Goal: Task Accomplishment & Management: Use online tool/utility

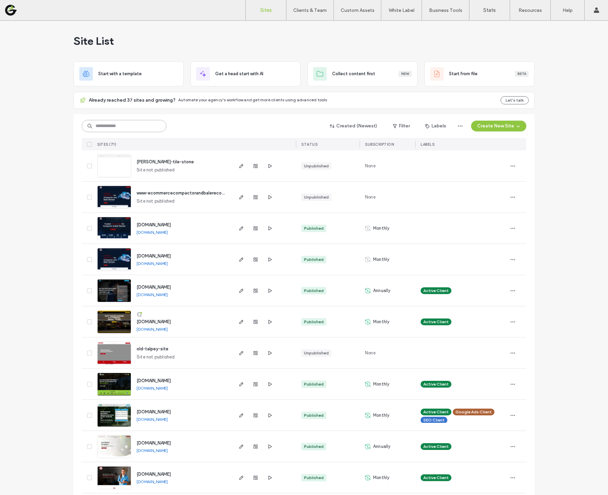
click at [150, 129] on input at bounding box center [124, 126] width 85 height 12
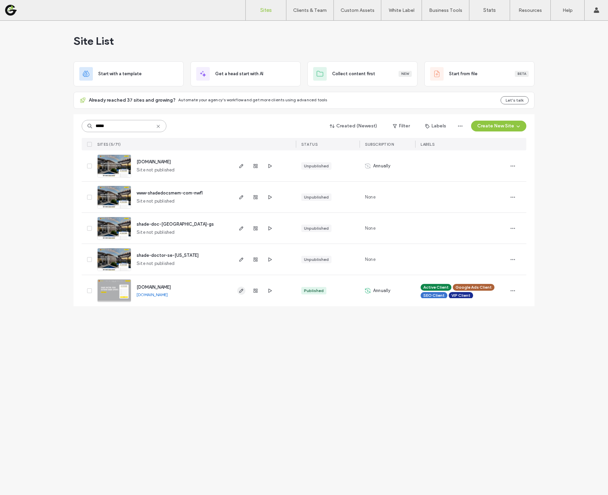
type input "*****"
click at [239, 292] on icon "button" at bounding box center [241, 290] width 5 height 5
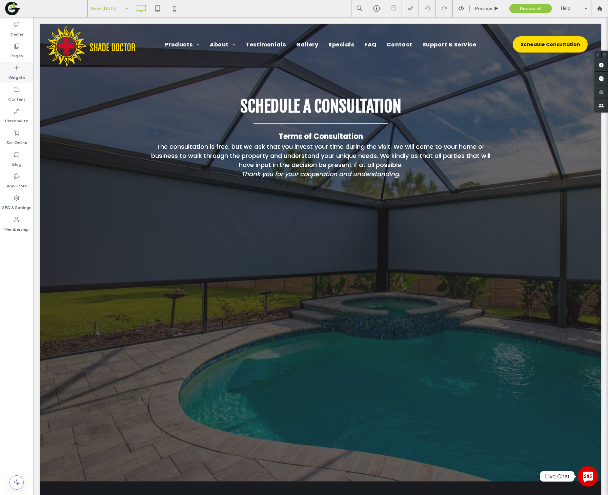
click at [22, 63] on div "Widgets" at bounding box center [16, 73] width 33 height 22
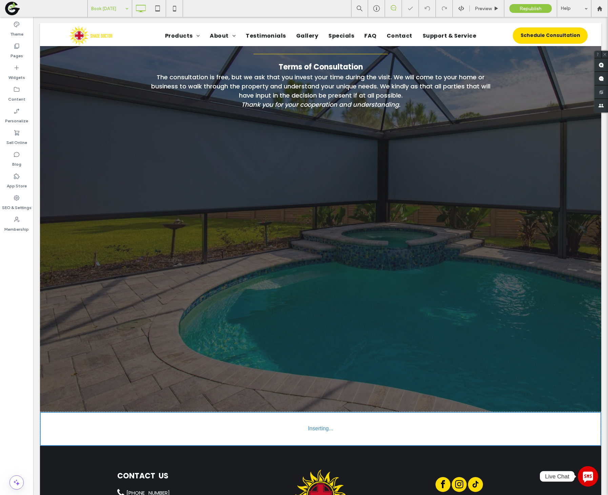
scroll to position [73, 0]
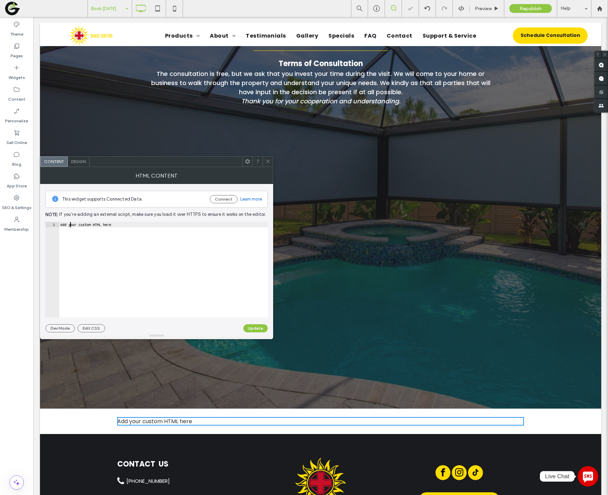
click at [69, 226] on div "Add your custom HTML here" at bounding box center [163, 275] width 209 height 106
paste textarea "**********"
type textarea "**********"
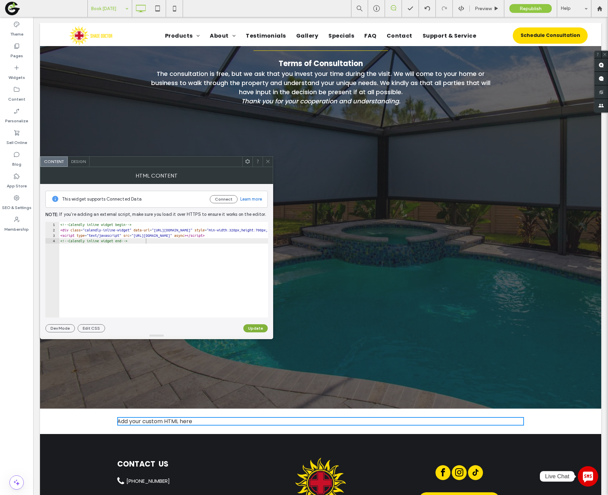
click at [256, 329] on button "Update" at bounding box center [255, 328] width 24 height 8
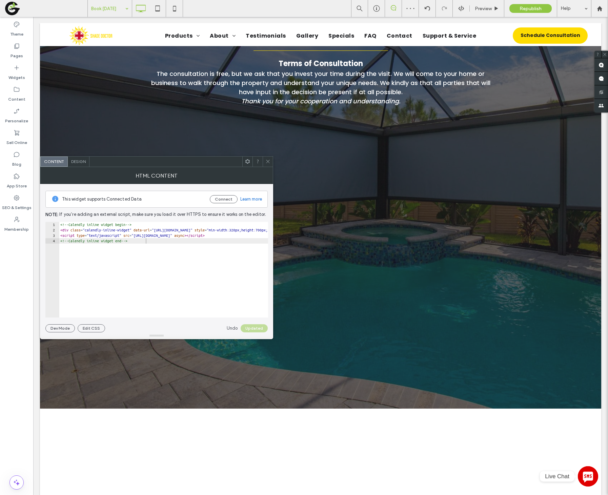
click at [270, 161] on icon at bounding box center [267, 161] width 5 height 5
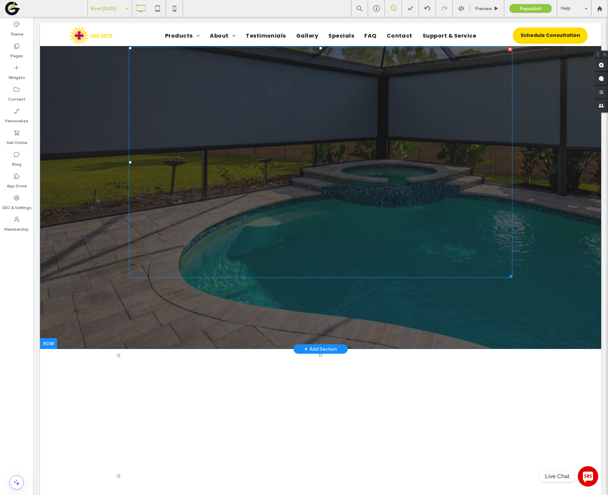
scroll to position [97, 0]
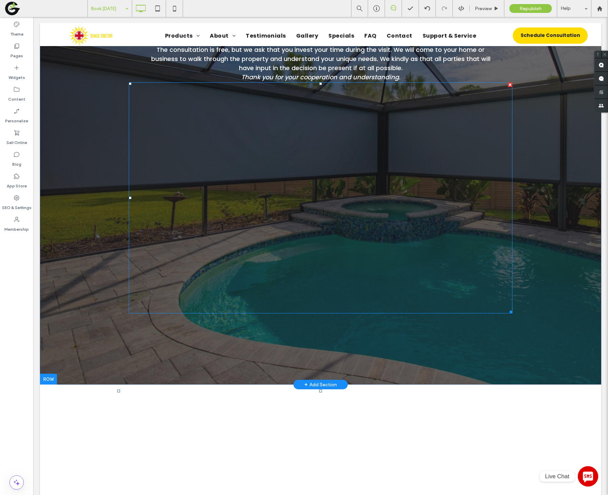
click at [358, 203] on span at bounding box center [321, 197] width 384 height 231
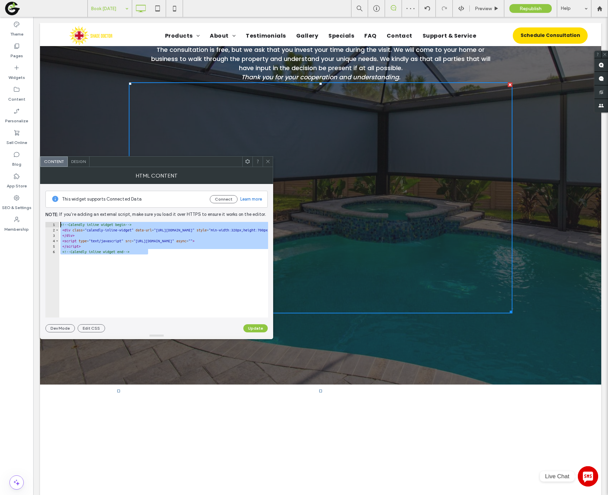
drag, startPoint x: 177, startPoint y: 249, endPoint x: 66, endPoint y: 212, distance: 117.7
click at [66, 212] on div "**********" at bounding box center [156, 258] width 222 height 148
paste textarea "Cursor at row 1"
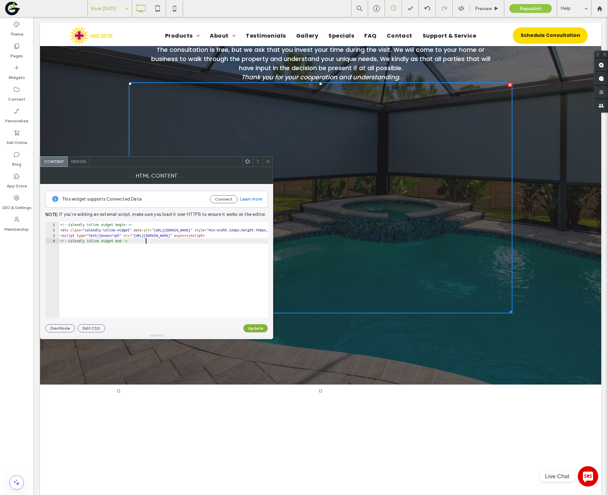
click at [246, 326] on button "Update" at bounding box center [255, 328] width 24 height 8
click at [236, 229] on div "<!-- Calendly inline widget begin --> < div class = "calendly-inline-widget" da…" at bounding box center [85, 272] width 366 height 101
type textarea "**********"
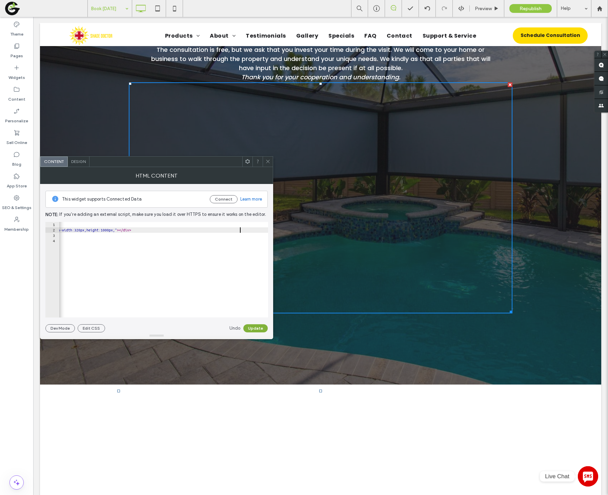
click at [264, 327] on button "Update" at bounding box center [255, 328] width 24 height 8
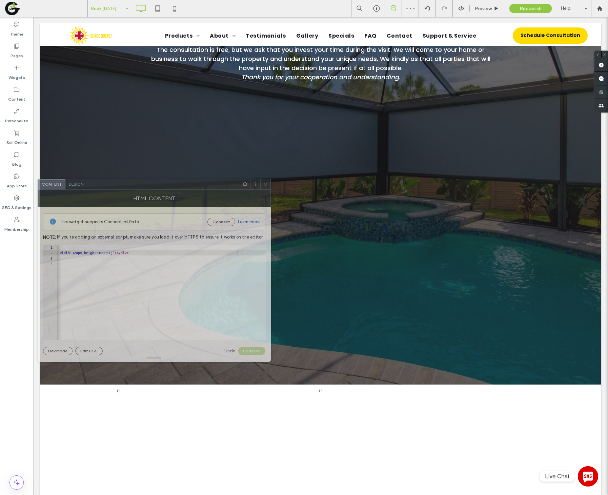
drag, startPoint x: 190, startPoint y: 164, endPoint x: 187, endPoint y: 187, distance: 22.8
click at [187, 187] on div at bounding box center [163, 184] width 153 height 10
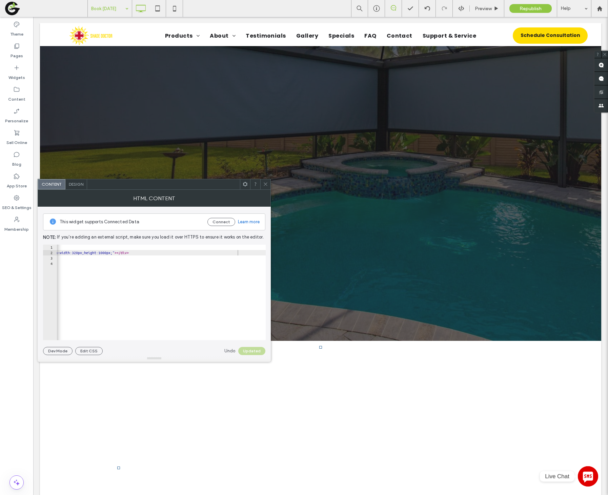
scroll to position [100, 0]
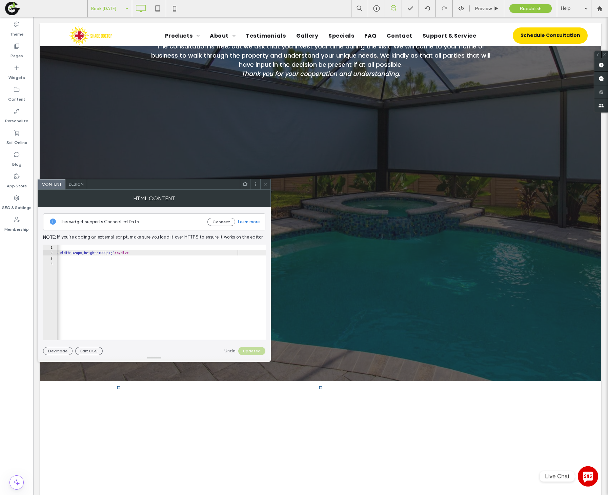
click at [267, 186] on use at bounding box center [265, 184] width 3 height 3
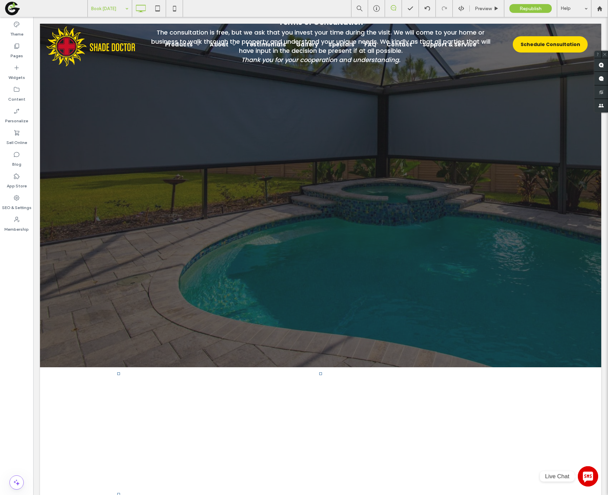
scroll to position [34, 0]
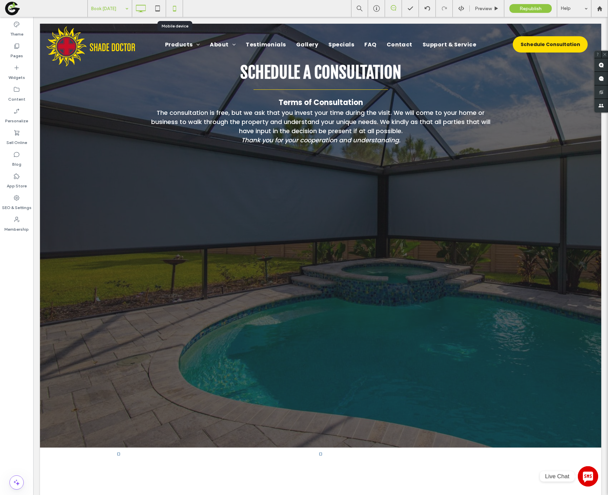
click at [174, 11] on use at bounding box center [174, 8] width 3 height 5
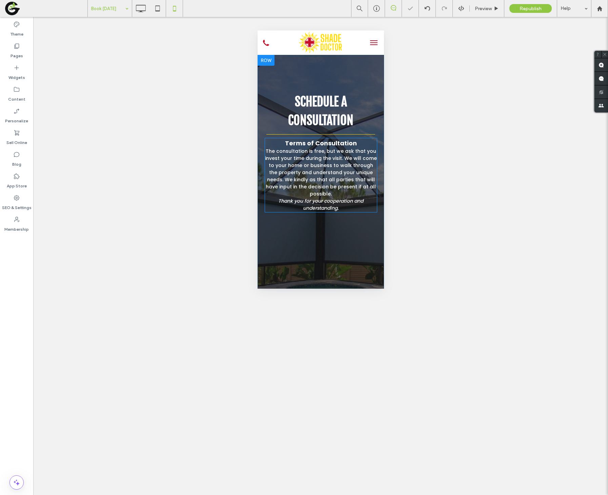
scroll to position [0, 0]
click at [294, 83] on div "SCHEDULE A CONSULTATION Terms of Consultation The consultation is free, but we …" at bounding box center [320, 247] width 126 height 384
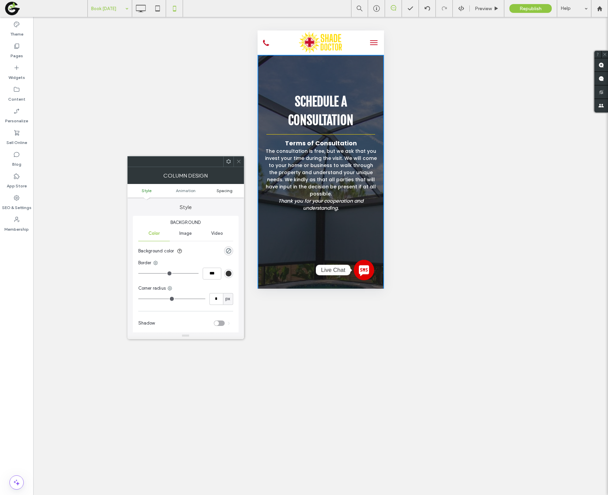
click at [226, 188] on span "Spacing" at bounding box center [225, 190] width 16 height 5
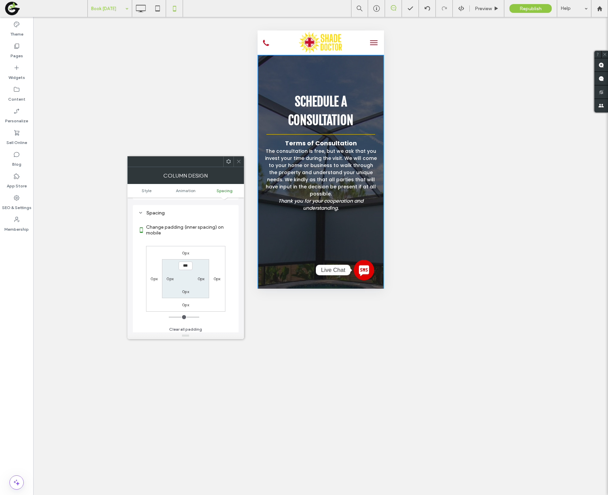
scroll to position [158, 0]
click at [234, 161] on div at bounding box center [238, 162] width 10 height 10
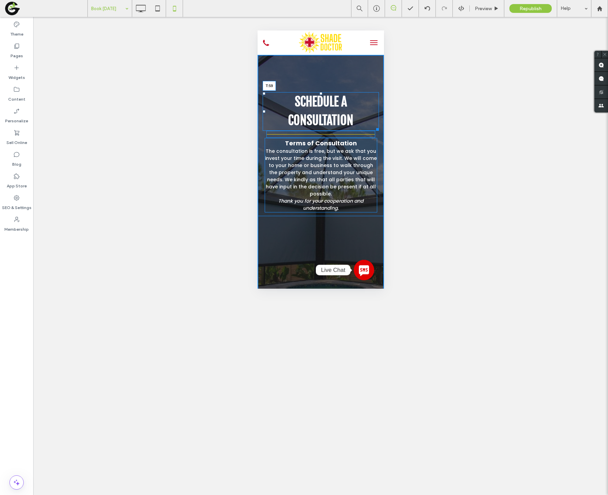
drag, startPoint x: 318, startPoint y: 95, endPoint x: 318, endPoint y: 77, distance: 17.3
click at [319, 92] on div at bounding box center [320, 93] width 3 height 3
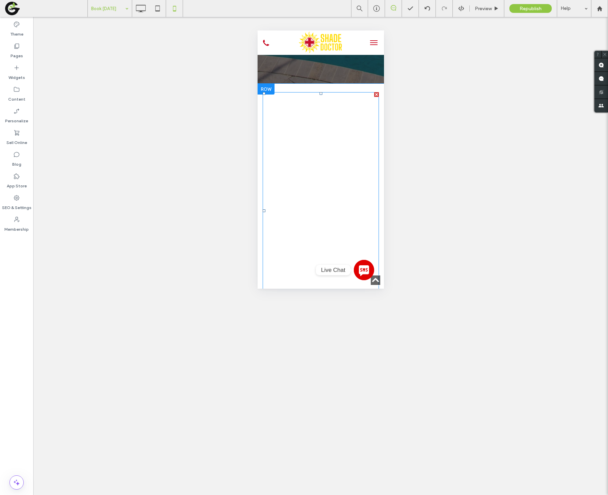
scroll to position [296, 0]
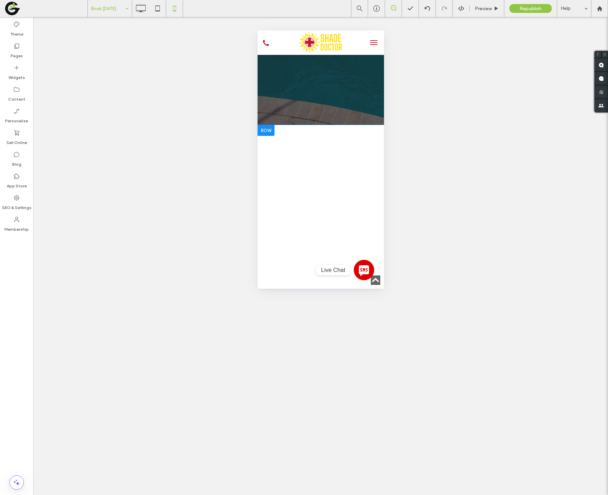
click at [267, 133] on div at bounding box center [265, 130] width 17 height 11
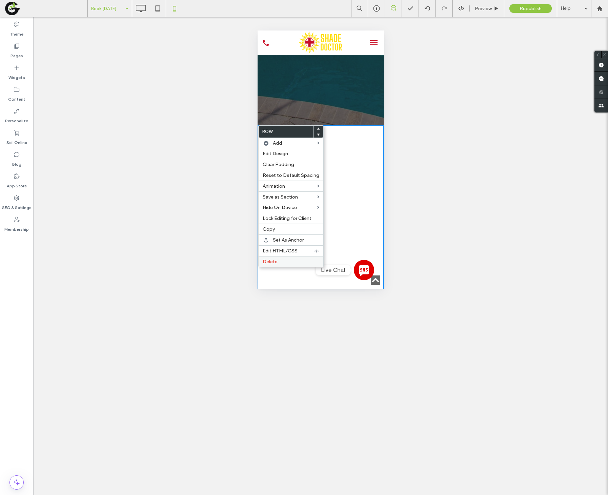
click at [275, 265] on div "Delete" at bounding box center [291, 261] width 65 height 11
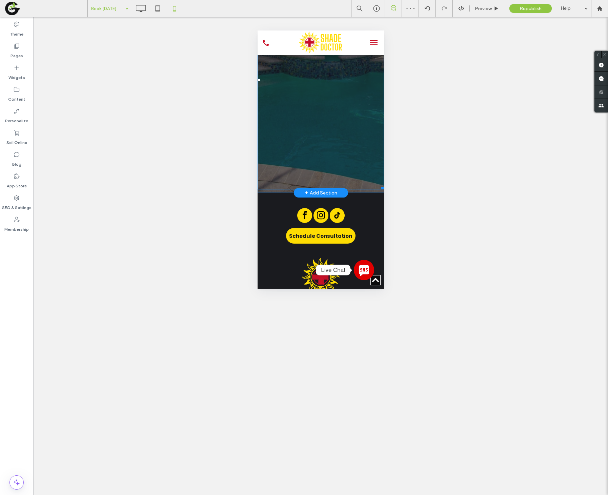
scroll to position [260, 0]
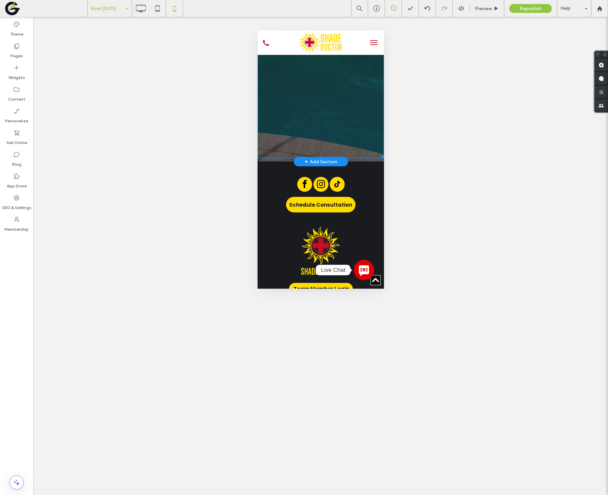
click at [280, 127] on span at bounding box center [320, 48] width 126 height 219
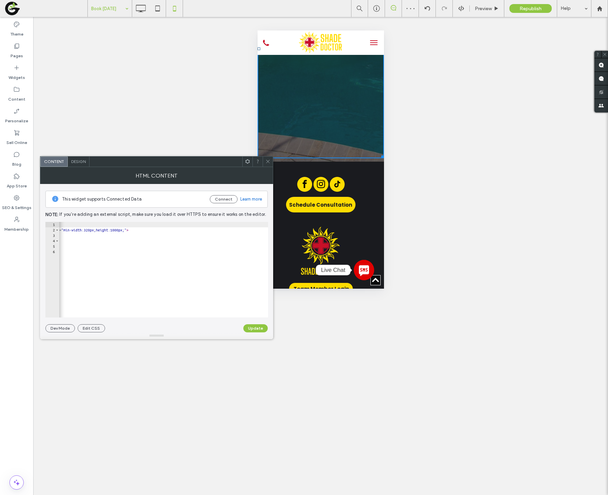
scroll to position [0, 147]
click at [268, 164] on span at bounding box center [267, 162] width 5 height 10
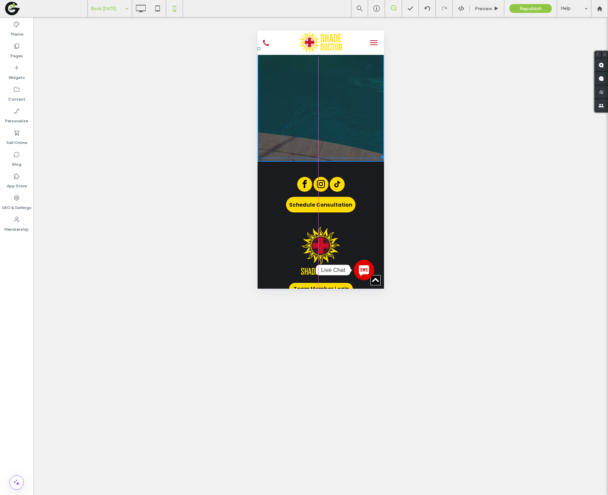
drag, startPoint x: 375, startPoint y: 158, endPoint x: 392, endPoint y: 264, distance: 106.8
click at [384, 264] on html "Click To Paste Products Motorized Shades Motorized Awnings Custom Solutions Mod…" at bounding box center [320, 160] width 126 height 779
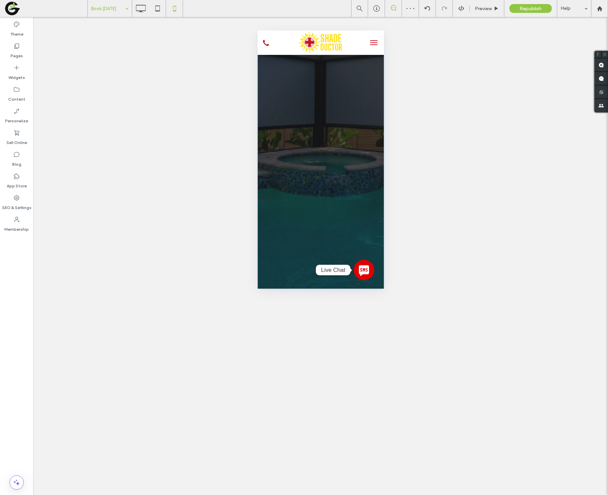
scroll to position [122, 0]
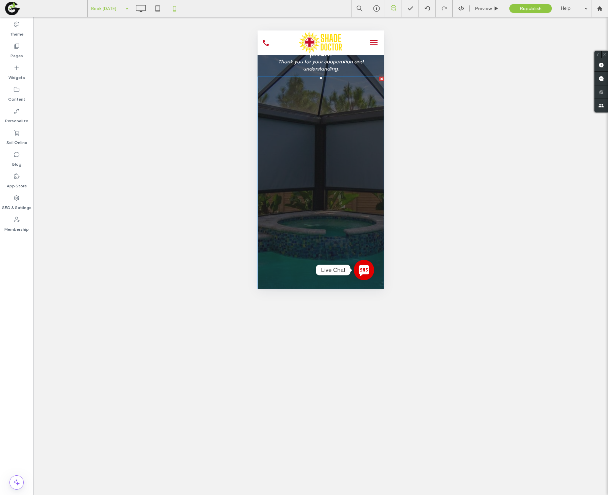
click at [285, 187] on span at bounding box center [320, 240] width 126 height 327
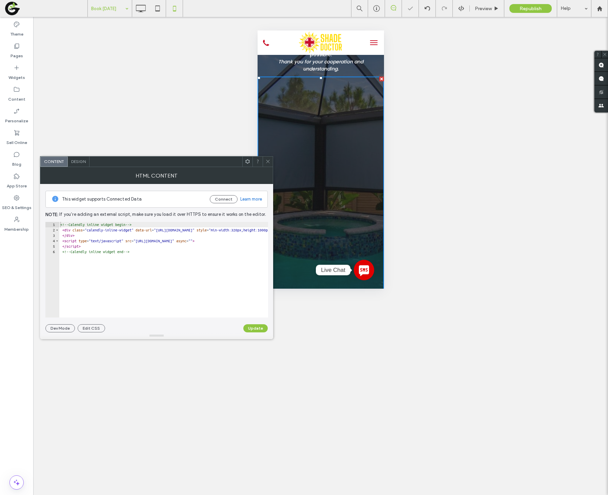
click at [269, 165] on span at bounding box center [267, 162] width 5 height 10
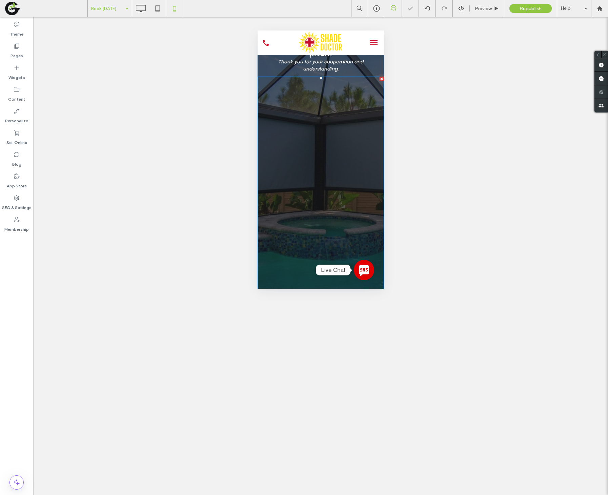
scroll to position [11, 0]
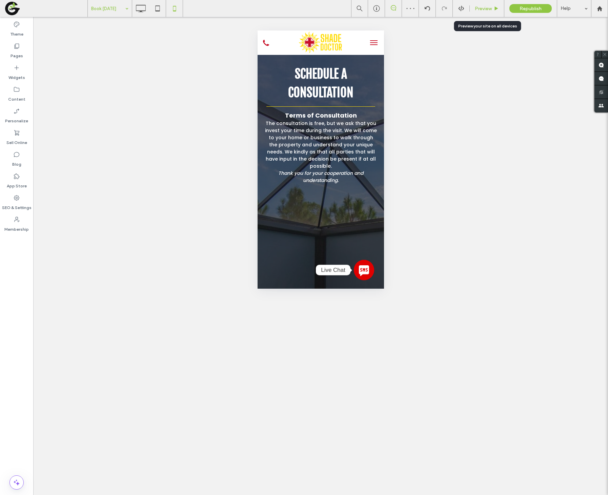
click at [479, 16] on div "Preview" at bounding box center [487, 8] width 35 height 17
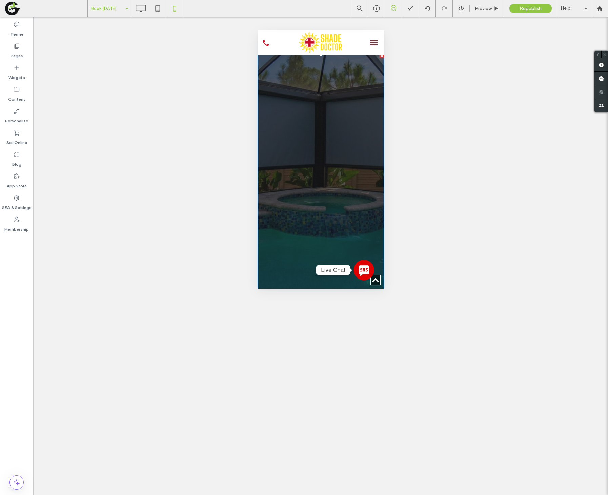
scroll to position [217, 0]
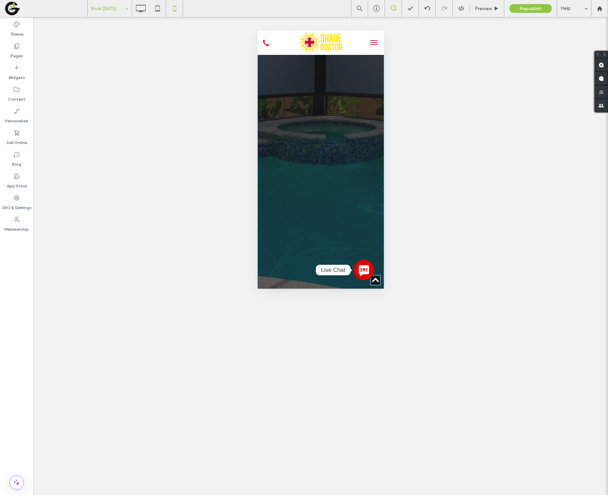
click at [285, 93] on span at bounding box center [320, 145] width 126 height 327
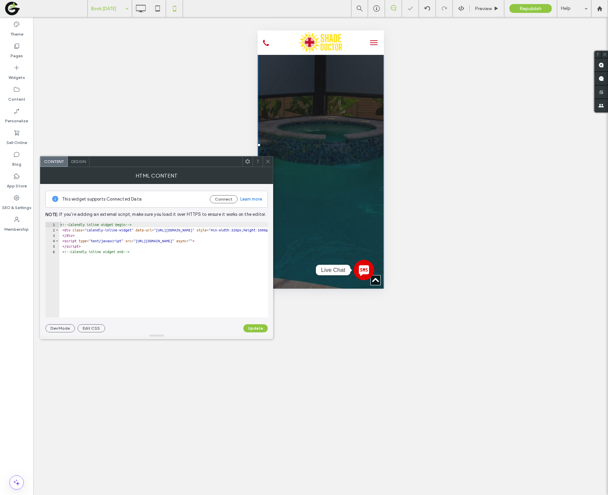
click at [272, 160] on div at bounding box center [268, 162] width 10 height 10
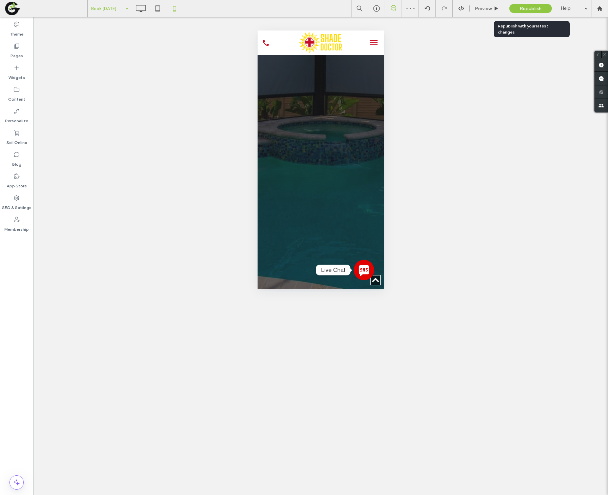
click at [532, 8] on span "Republish" at bounding box center [530, 9] width 22 height 6
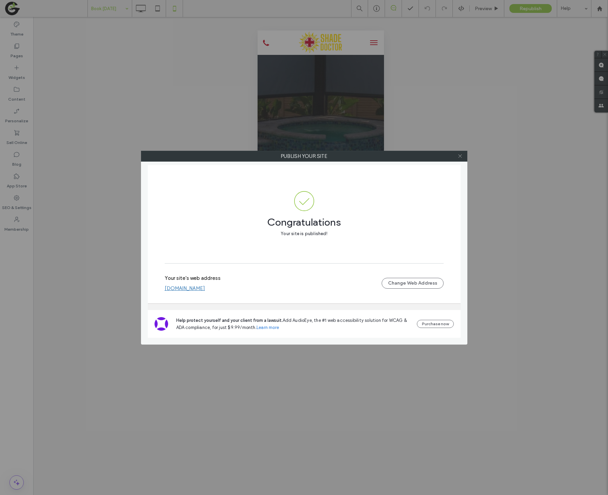
click at [458, 158] on icon at bounding box center [459, 156] width 5 height 5
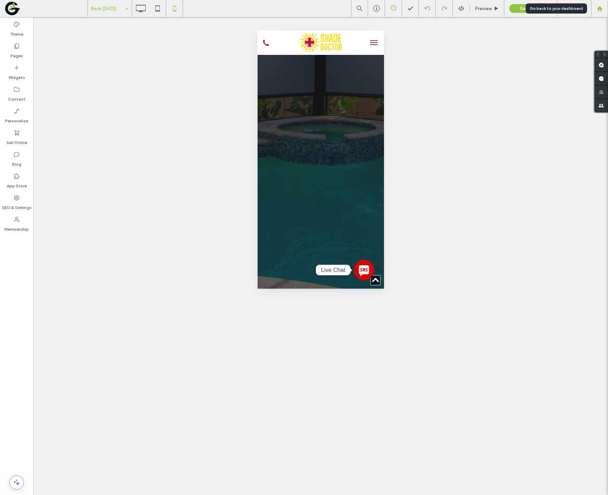
click at [604, 9] on div at bounding box center [599, 9] width 16 height 6
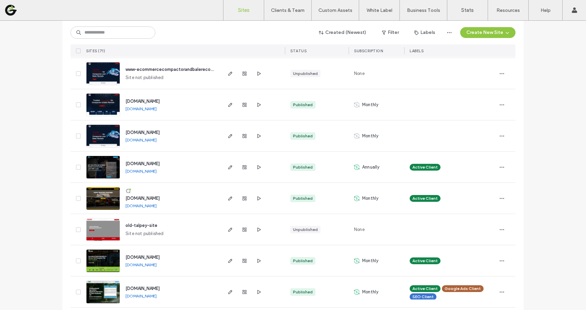
scroll to position [39, 0]
